Goal: Task Accomplishment & Management: Use online tool/utility

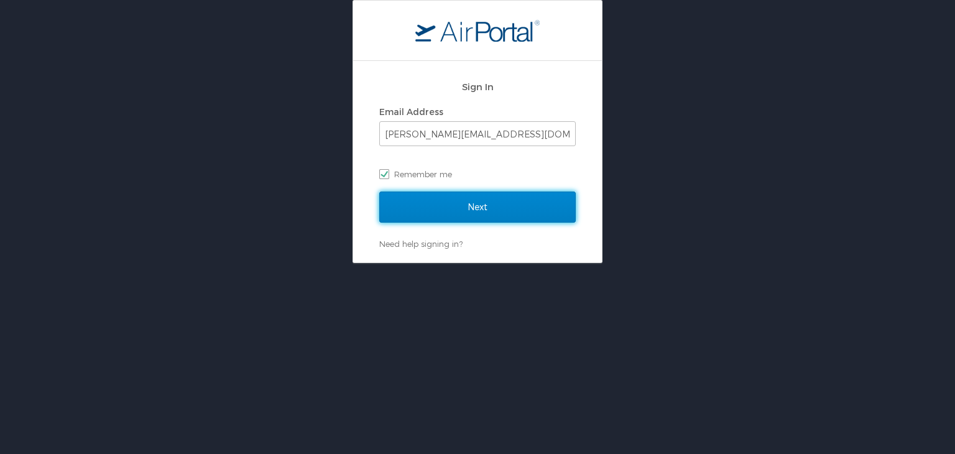
click at [495, 209] on input "Next" at bounding box center [477, 206] width 196 height 31
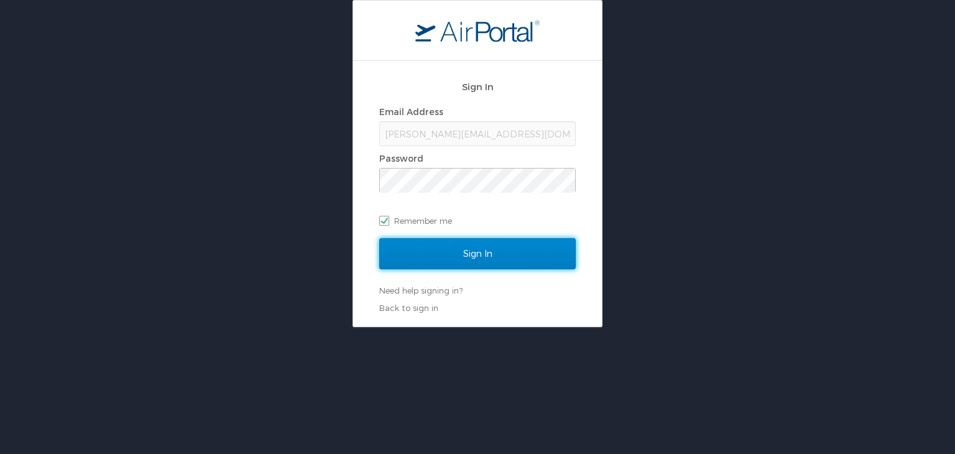
click at [471, 259] on input "Sign In" at bounding box center [477, 253] width 196 height 31
